Goal: Ask a question

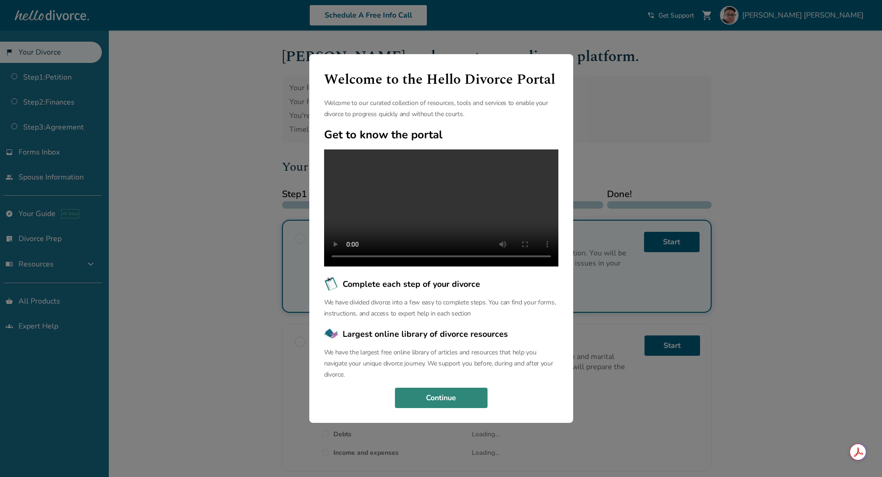
click at [443, 388] on button "Continue" at bounding box center [441, 398] width 93 height 20
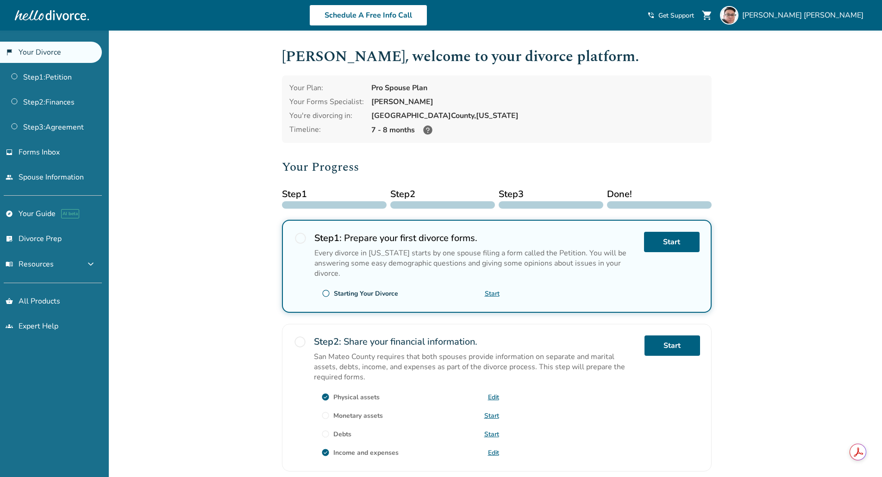
click at [694, 13] on span "Get Support" at bounding box center [676, 15] width 36 height 9
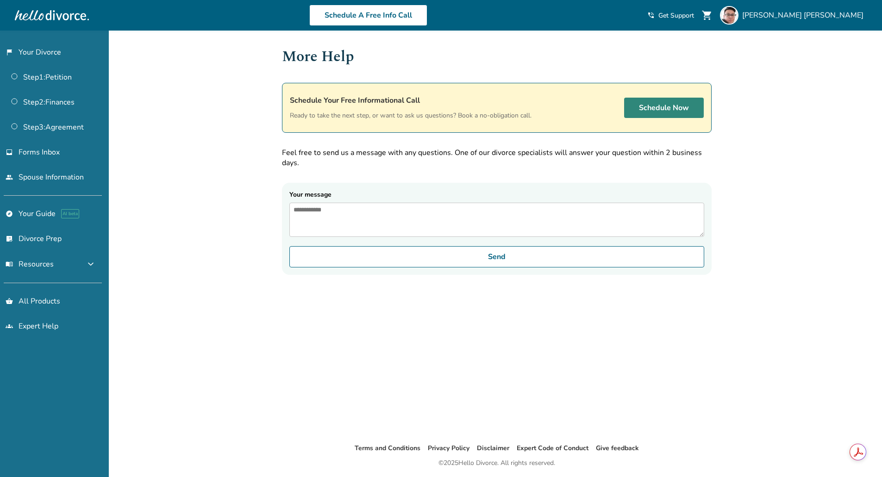
click at [653, 114] on link "Schedule Now" at bounding box center [664, 108] width 80 height 20
click at [406, 210] on textarea "Your message" at bounding box center [496, 220] width 415 height 34
click at [33, 212] on link "explore Your Guide AI beta" at bounding box center [51, 213] width 102 height 21
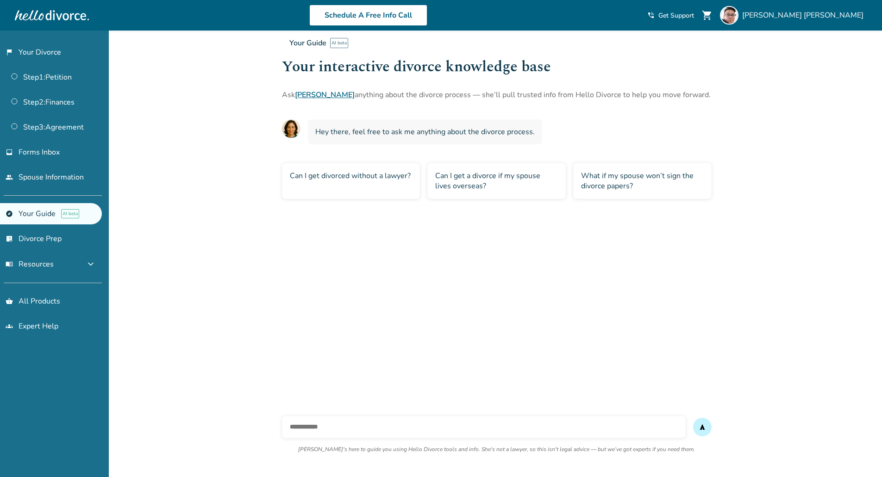
click at [375, 184] on div "Can I get divorced without a lawyer?" at bounding box center [351, 181] width 138 height 36
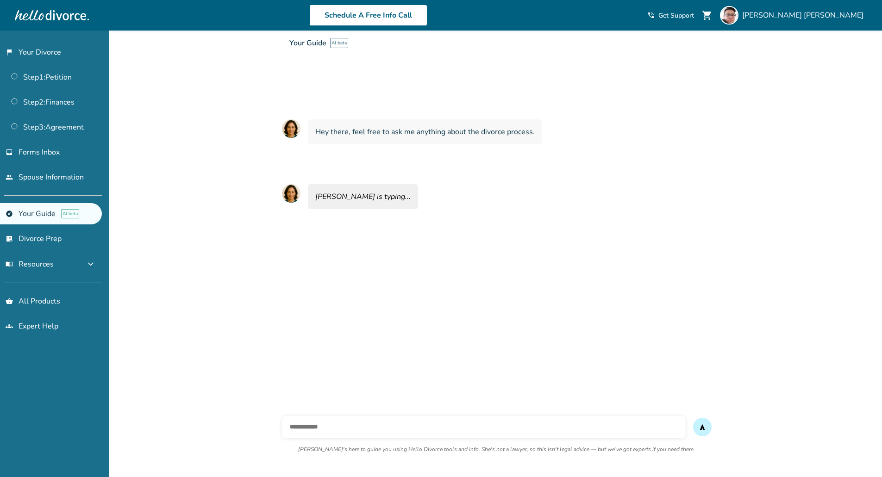
scroll to position [31, 0]
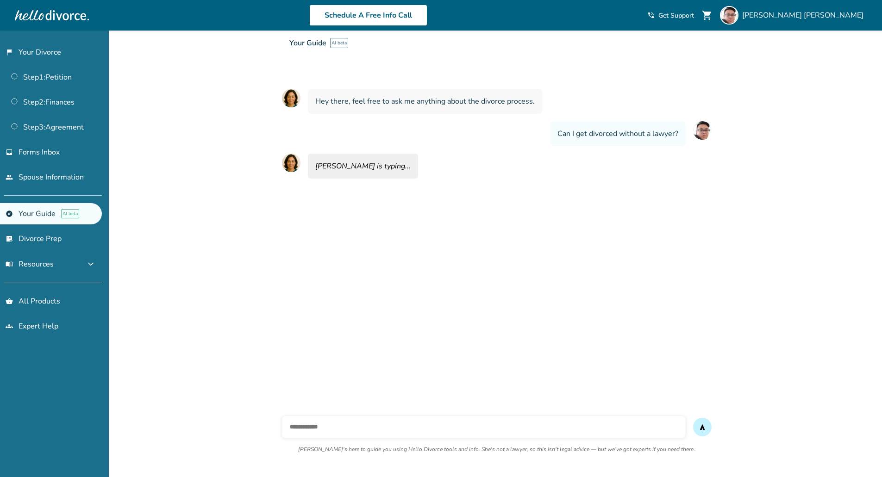
click at [70, 215] on span "AI beta" at bounding box center [70, 213] width 18 height 9
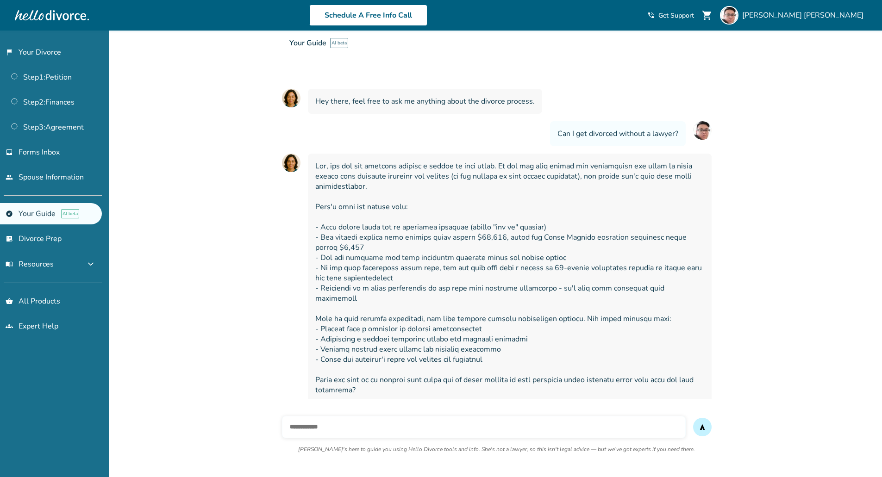
click at [471, 268] on span at bounding box center [509, 278] width 389 height 234
